Goal: Task Accomplishment & Management: Manage account settings

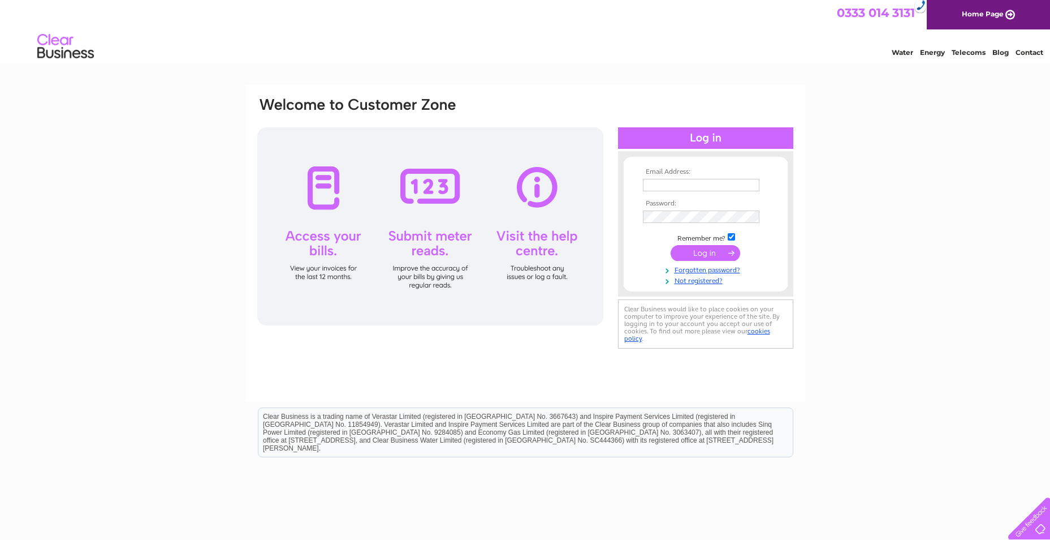
type input "jayne@grampiancateringequipment.co.uk"
click at [693, 258] on input "submit" at bounding box center [706, 253] width 70 height 16
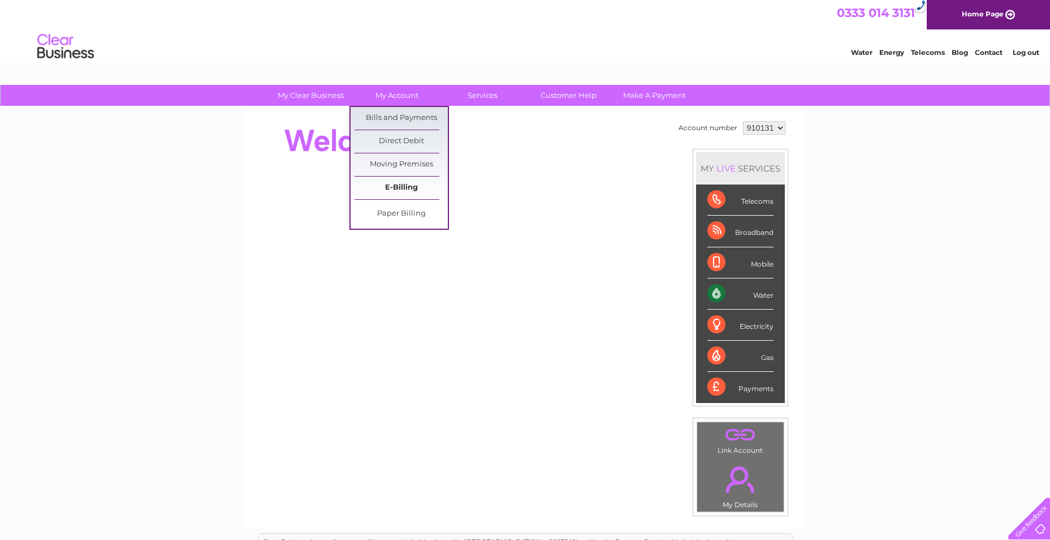
click at [410, 182] on link "E-Billing" at bounding box center [401, 187] width 93 height 23
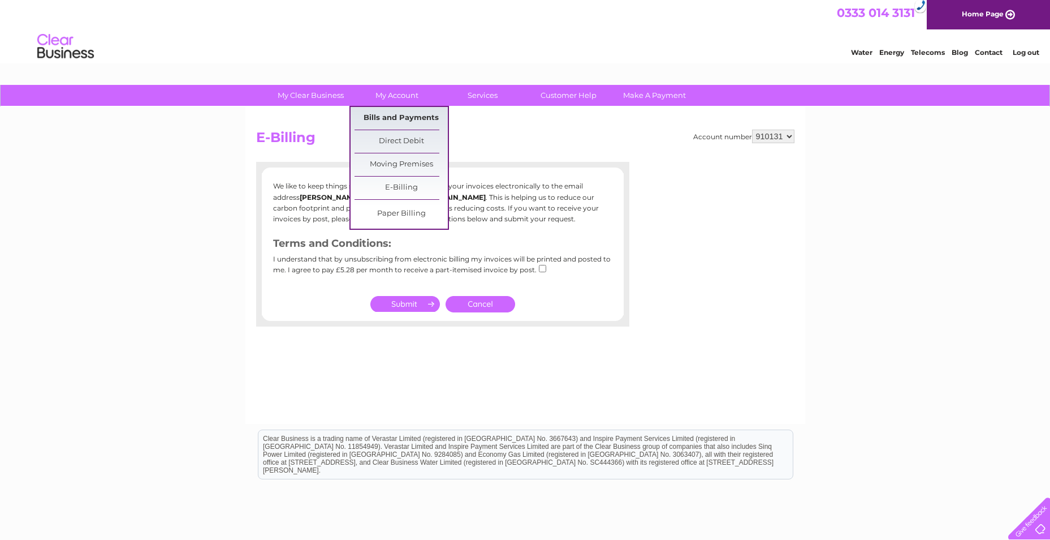
click at [405, 112] on link "Bills and Payments" at bounding box center [401, 118] width 93 height 23
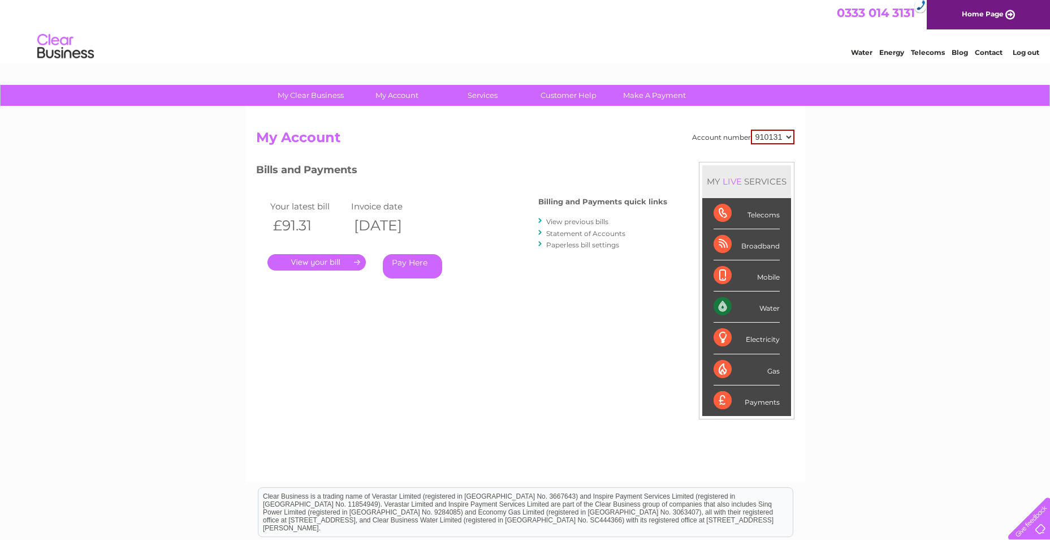
click at [351, 264] on link "." at bounding box center [317, 262] width 98 height 16
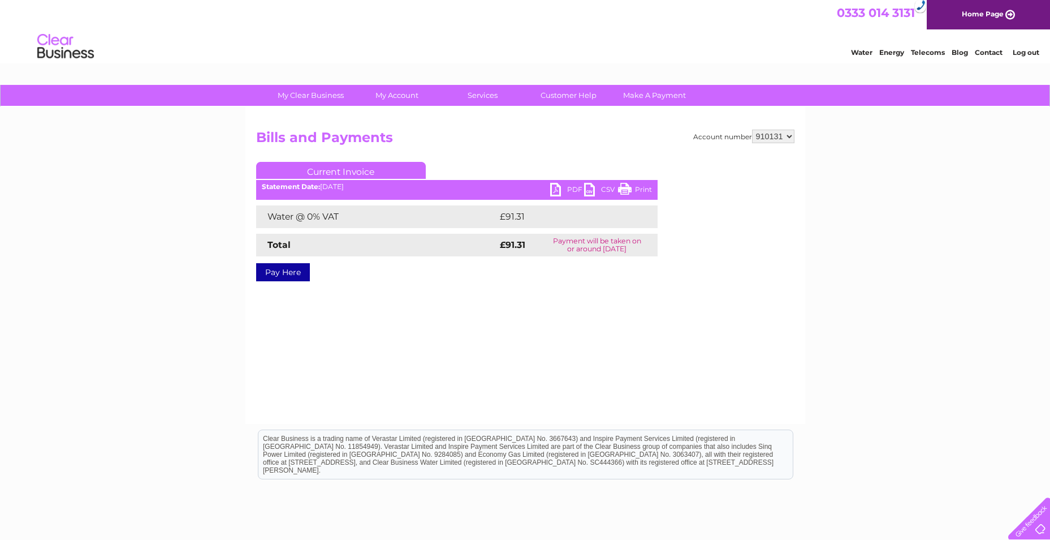
click at [561, 185] on link "PDF" at bounding box center [567, 191] width 34 height 16
